Goal: Obtain resource: Download file/media

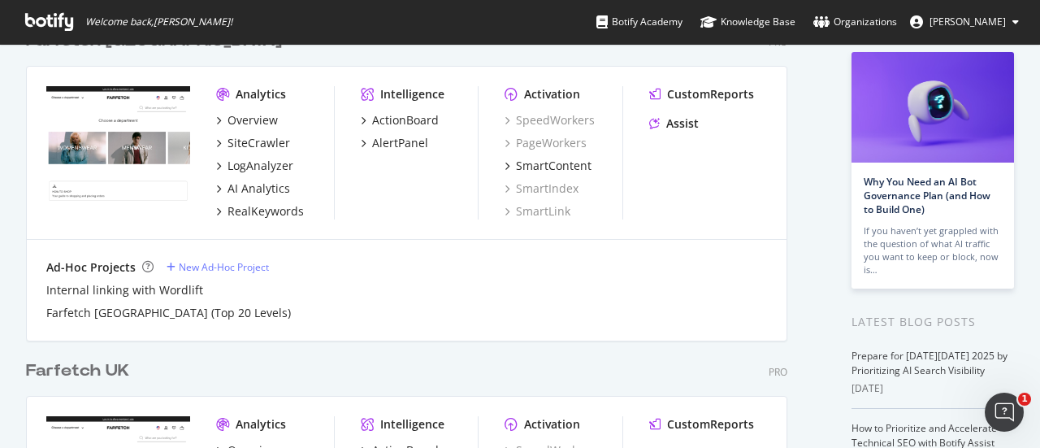
scroll to position [63, 0]
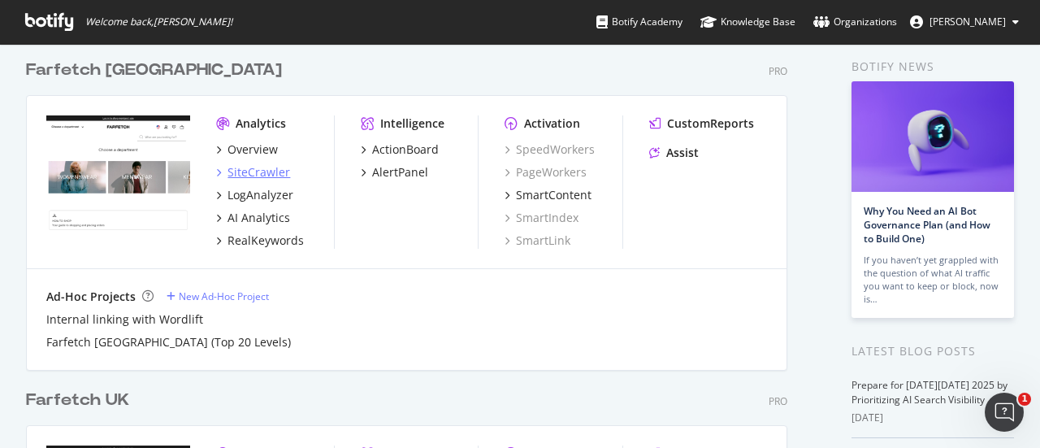
click at [262, 174] on div "SiteCrawler" at bounding box center [259, 172] width 63 height 16
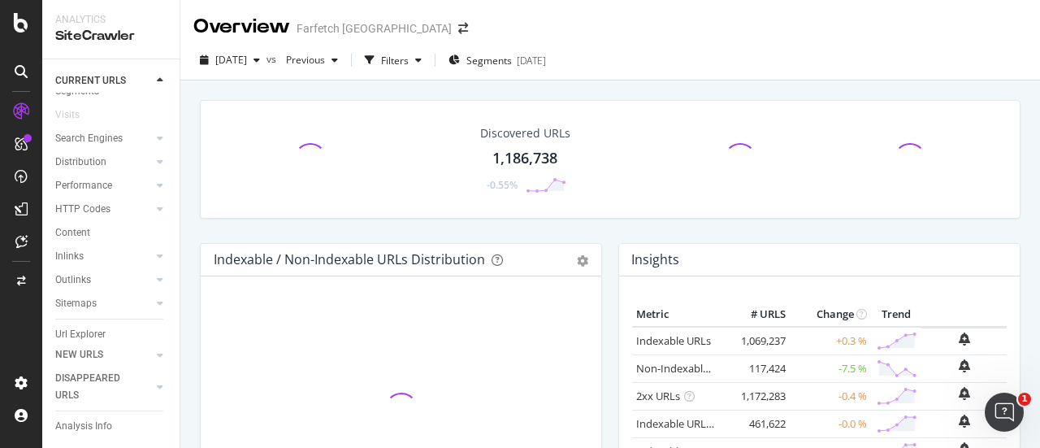
scroll to position [71, 0]
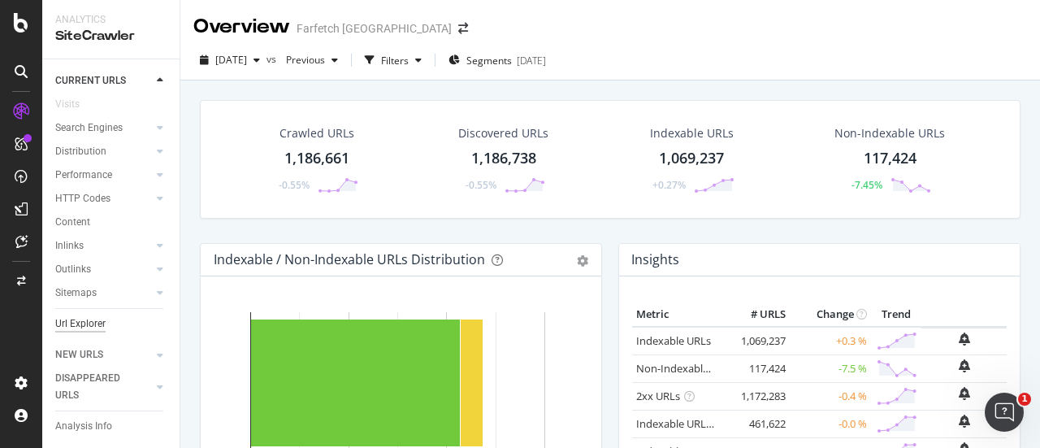
click at [88, 327] on div "Url Explorer" at bounding box center [80, 323] width 50 height 17
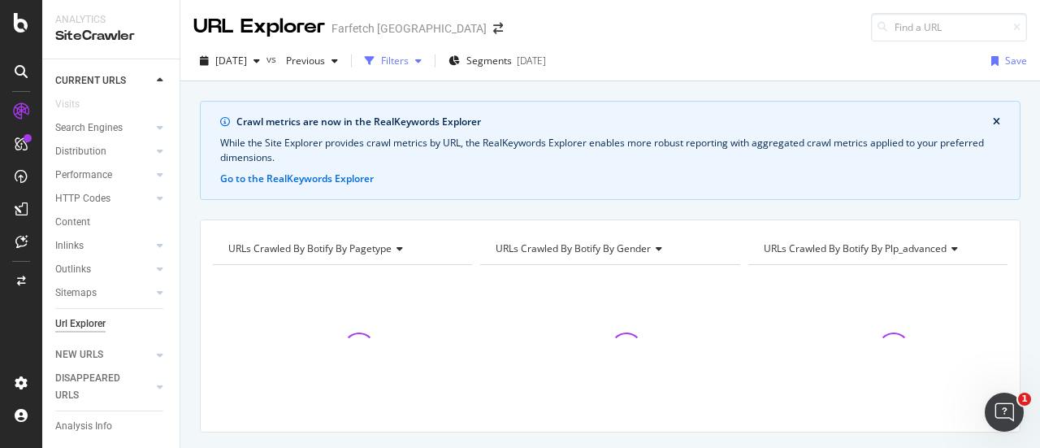
click at [409, 64] on div "Filters" at bounding box center [395, 61] width 28 height 14
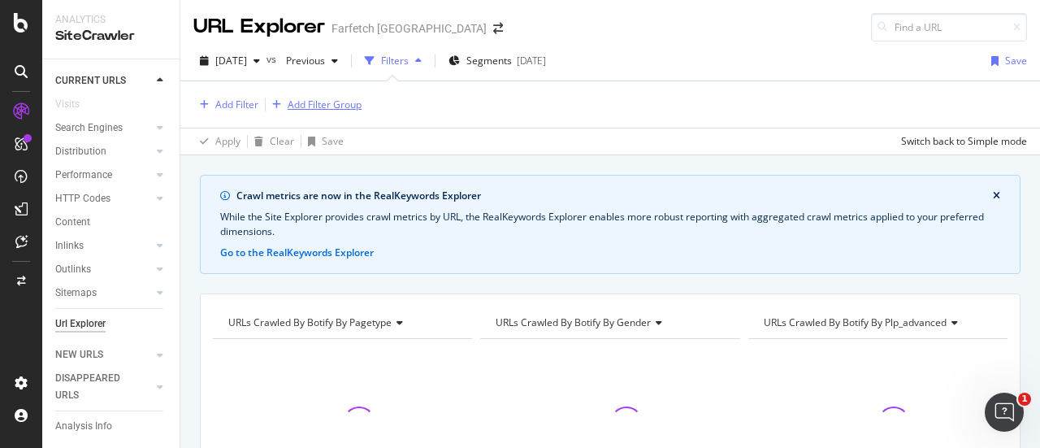
click at [306, 105] on div "Add Filter Group" at bounding box center [325, 105] width 74 height 14
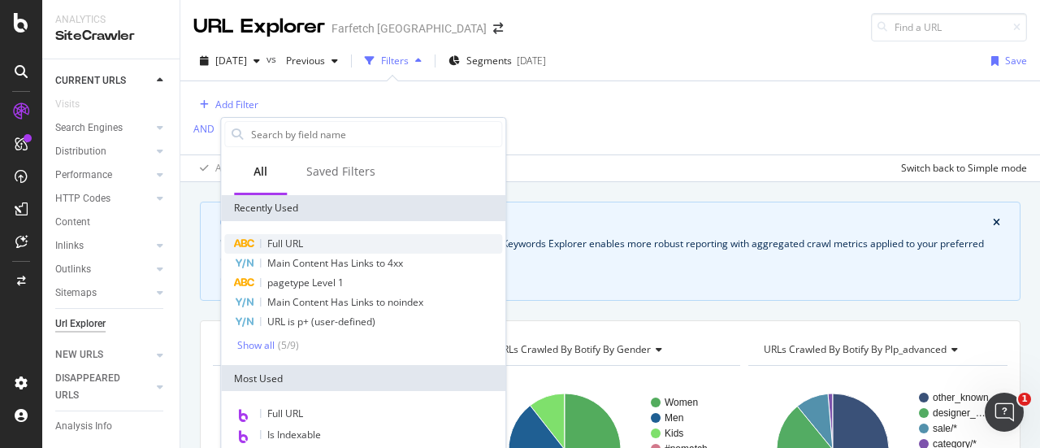
click at [306, 239] on div "Full URL" at bounding box center [363, 244] width 278 height 20
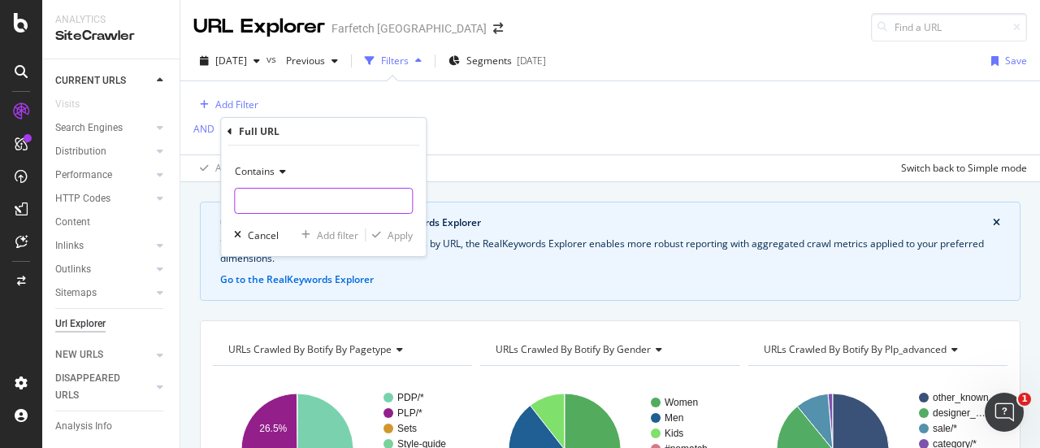
click at [326, 208] on input "text" at bounding box center [323, 201] width 177 height 26
type input "/sale/"
click at [394, 234] on div "Apply" at bounding box center [400, 235] width 25 height 14
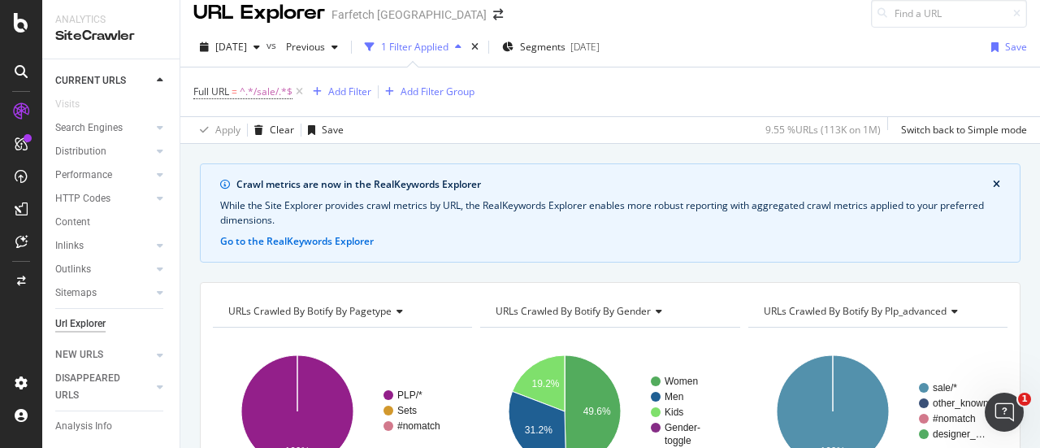
scroll to position [20, 0]
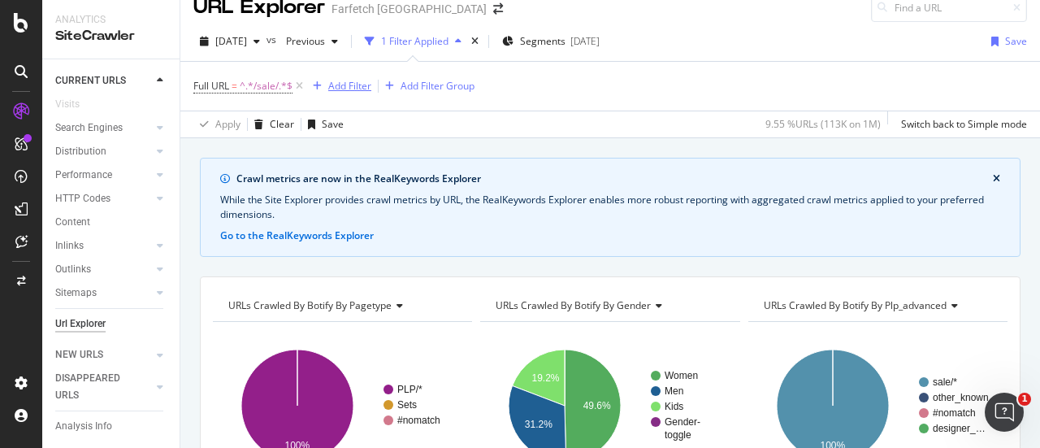
click at [333, 85] on div "Add Filter" at bounding box center [349, 86] width 43 height 14
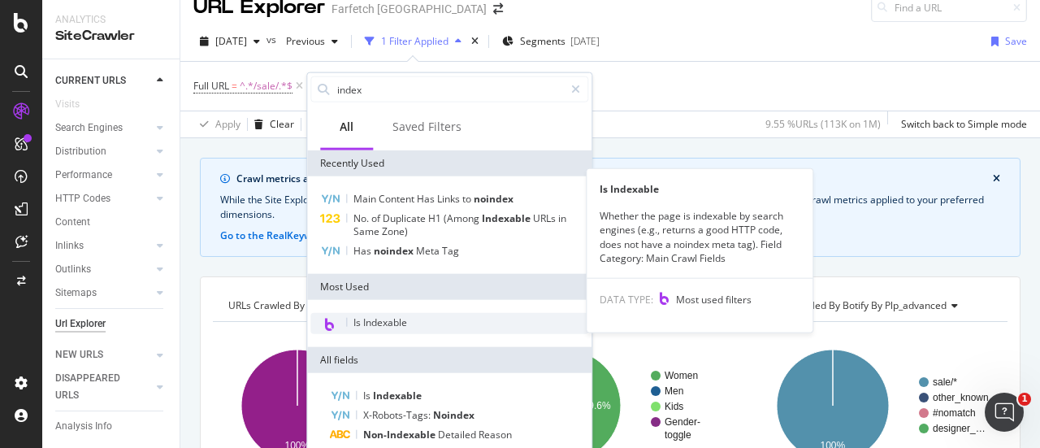
type input "index"
click at [436, 321] on div "Is Indexable" at bounding box center [449, 323] width 278 height 21
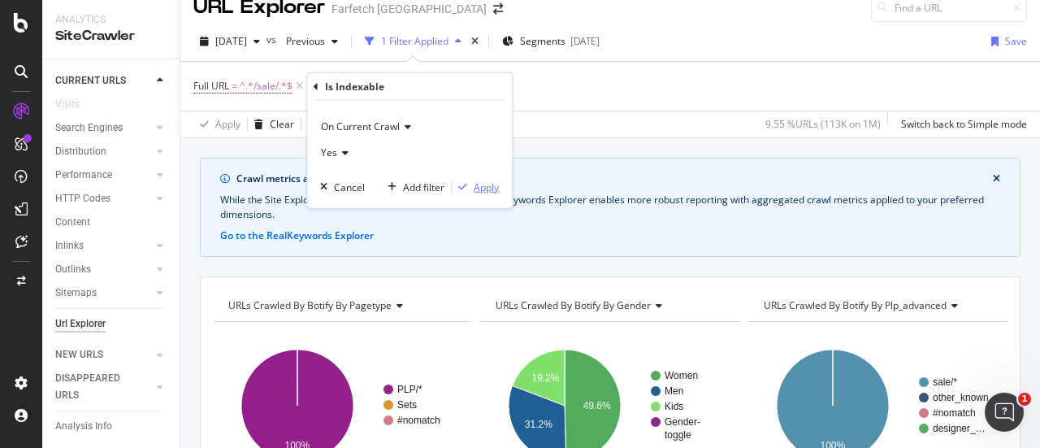
click at [488, 189] on div "Apply" at bounding box center [486, 187] width 25 height 14
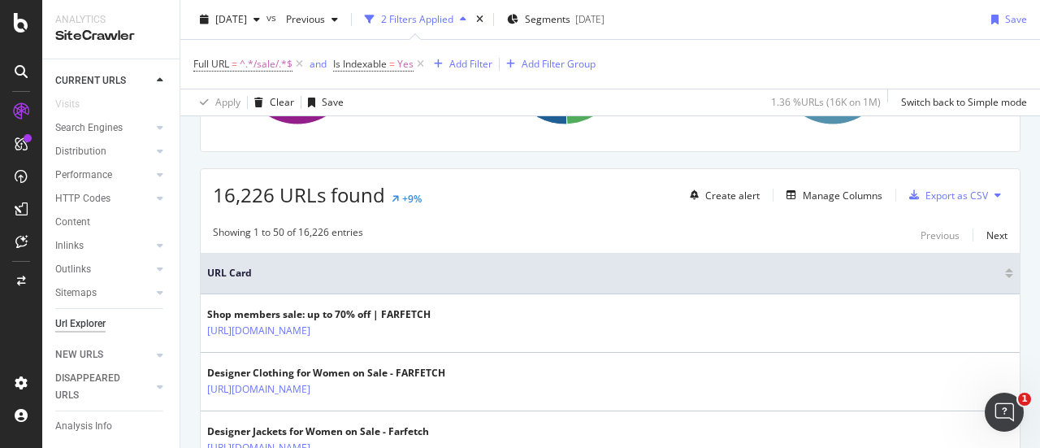
scroll to position [362, 0]
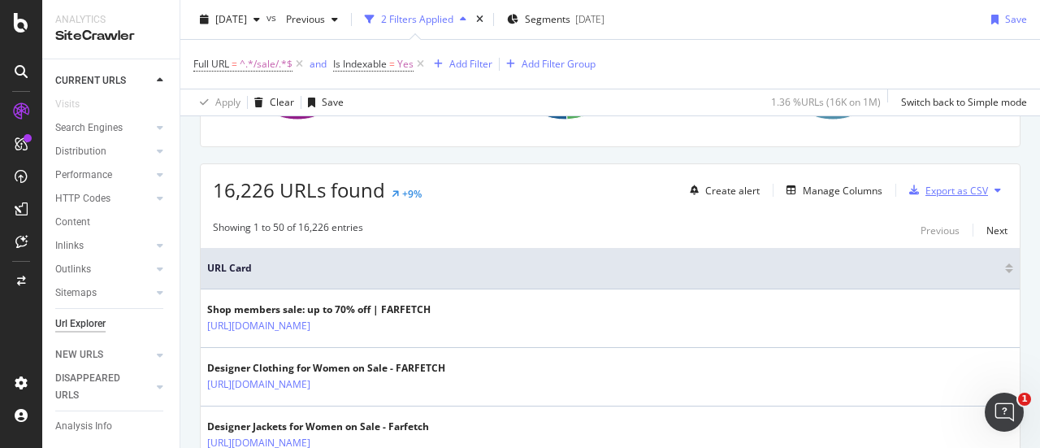
click at [949, 190] on div "Export as CSV" at bounding box center [956, 191] width 63 height 14
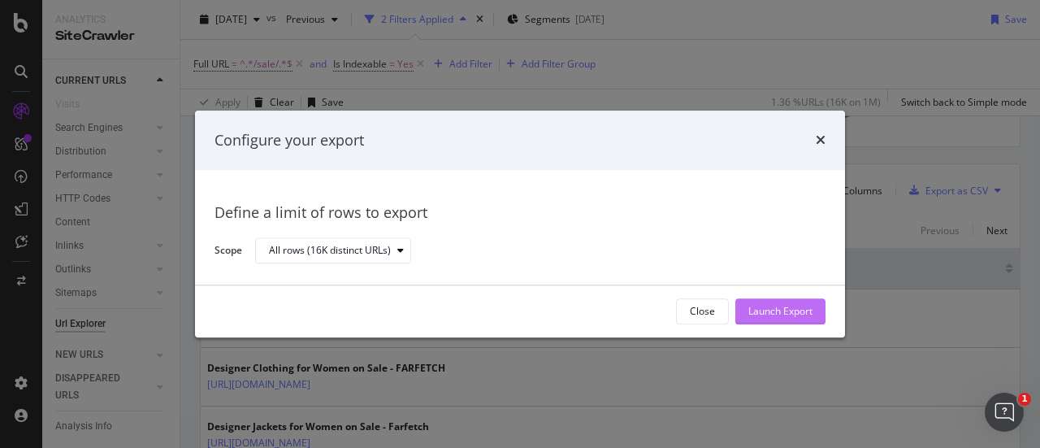
click at [787, 311] on div "Launch Export" at bounding box center [780, 312] width 64 height 14
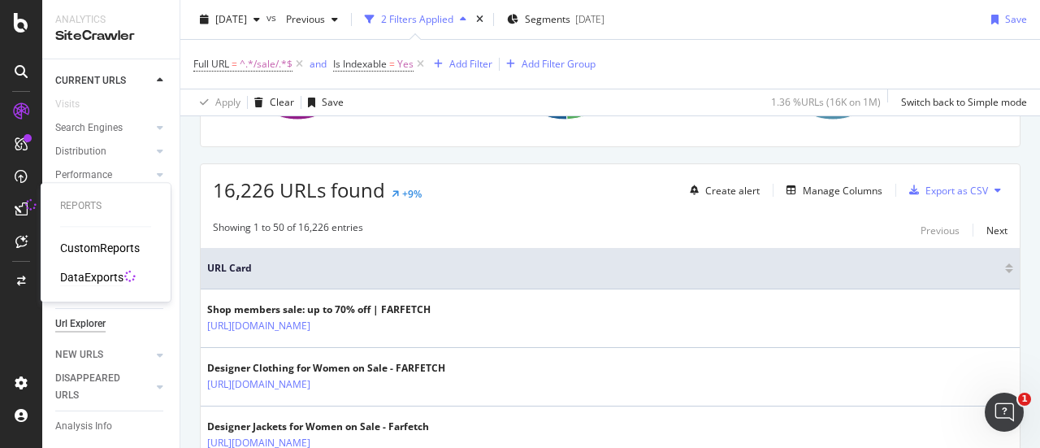
click at [95, 278] on div "DataExports" at bounding box center [91, 277] width 63 height 16
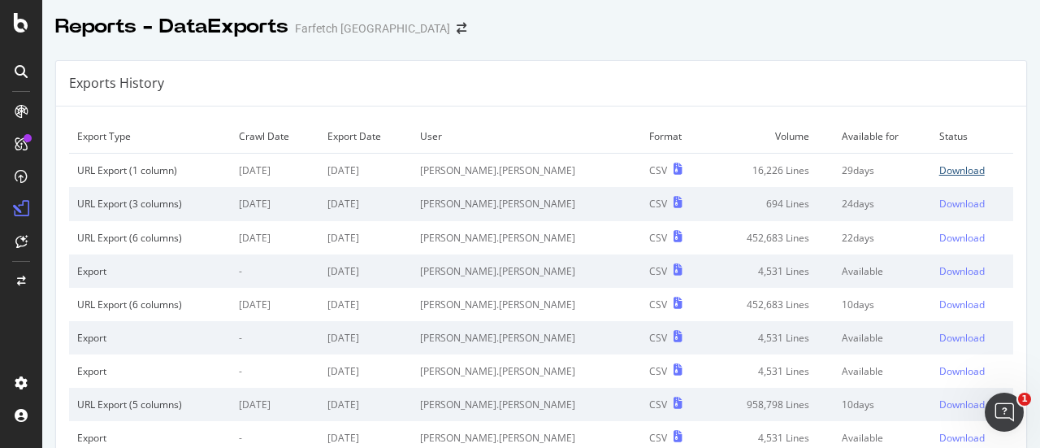
click at [939, 175] on div "Download" at bounding box center [962, 170] width 46 height 14
